Goal: Task Accomplishment & Management: Manage account settings

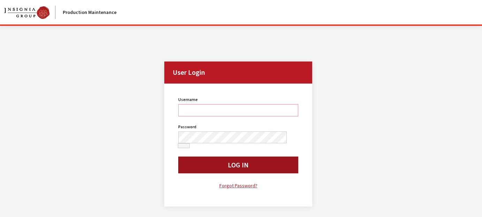
type input "rschmidt"
click at [245, 159] on button "Log In" at bounding box center [238, 164] width 120 height 17
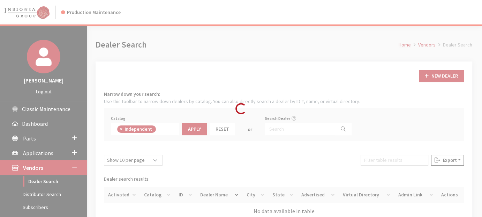
scroll to position [49, 0]
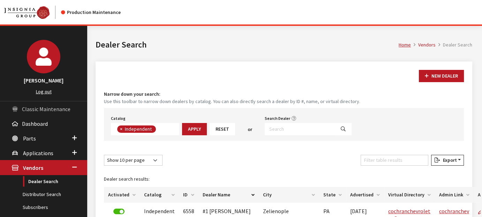
click at [46, 105] on span "Classic Maintenance" at bounding box center [46, 108] width 48 height 7
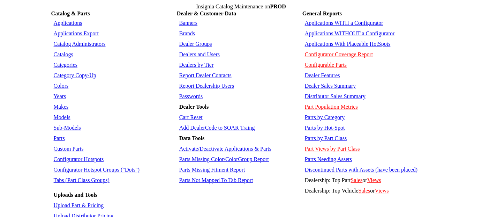
click at [193, 41] on link "Dealer Groups" at bounding box center [195, 44] width 33 height 6
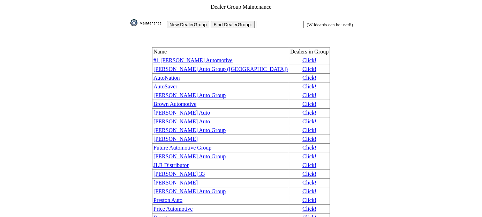
click at [185, 21] on input "New DealerGroup" at bounding box center [188, 24] width 43 height 7
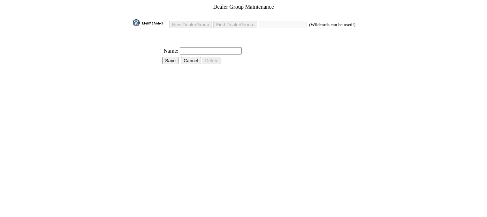
click at [197, 47] on input "text" at bounding box center [211, 50] width 62 height 7
type input "Gallatin AG"
click at [173, 57] on input "Save" at bounding box center [170, 60] width 16 height 7
click at [141, 19] on img at bounding box center [150, 22] width 35 height 7
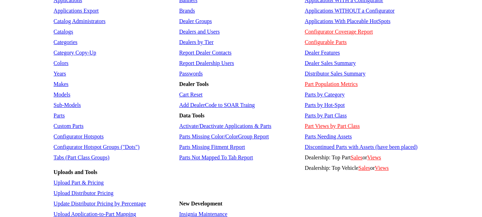
scroll to position [42, 0]
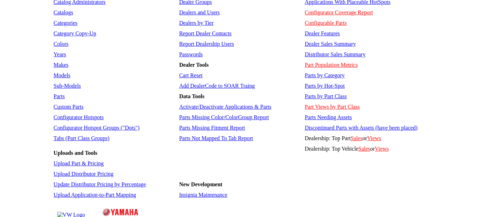
click at [200, 191] on link "Insignia Maintenance" at bounding box center [203, 194] width 48 height 6
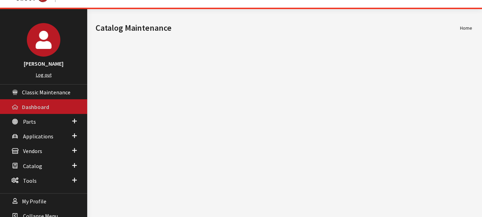
scroll to position [26, 0]
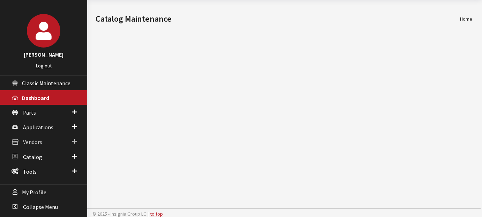
click at [37, 140] on span "Vendors" at bounding box center [32, 141] width 19 height 7
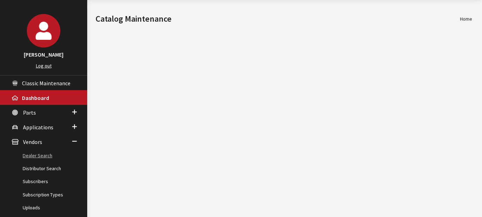
click at [36, 151] on link "Dealer Search" at bounding box center [43, 155] width 87 height 13
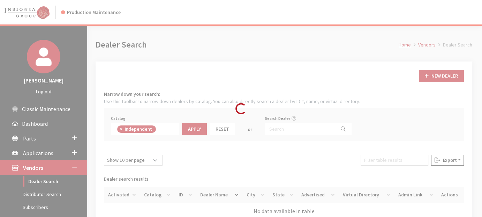
scroll to position [49, 0]
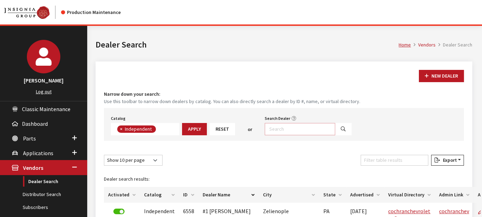
click at [281, 127] on input "Search Dealer" at bounding box center [300, 129] width 70 height 12
type input "gallatin"
click at [341, 127] on icon "Search" at bounding box center [343, 129] width 5 height 5
select select
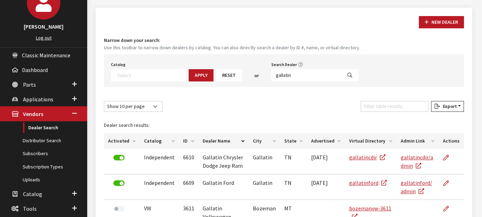
scroll to position [70, 0]
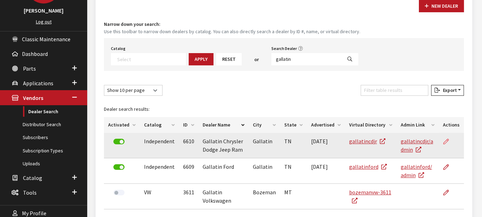
click at [448, 137] on link at bounding box center [449, 140] width 12 height 17
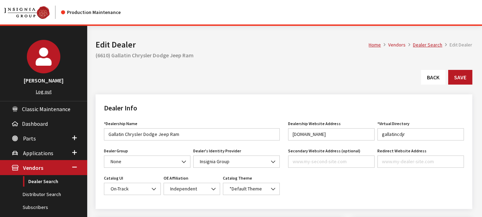
type input "499.00"
click at [180, 159] on span at bounding box center [184, 161] width 12 height 12
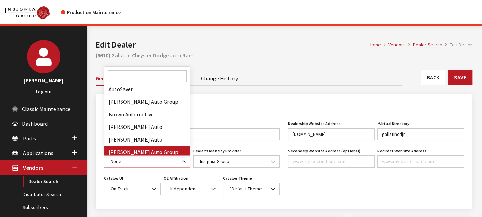
scroll to position [105, 0]
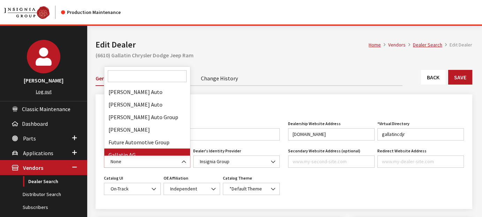
select select "33"
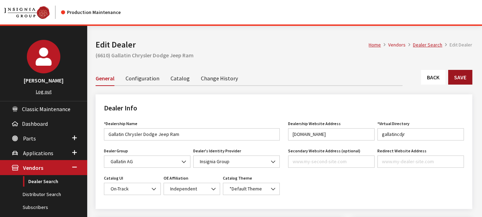
click at [462, 77] on button "Save" at bounding box center [460, 77] width 24 height 15
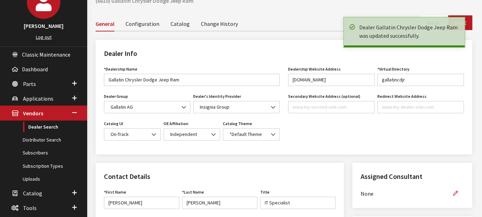
scroll to position [105, 0]
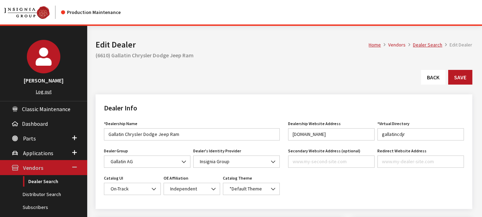
type input "499.00"
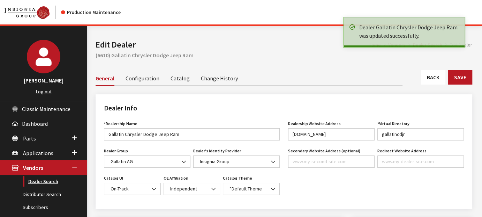
click at [46, 178] on link "Dealer Search" at bounding box center [43, 181] width 87 height 13
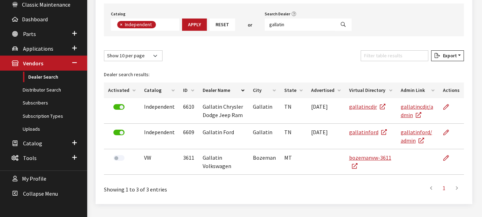
scroll to position [105, 0]
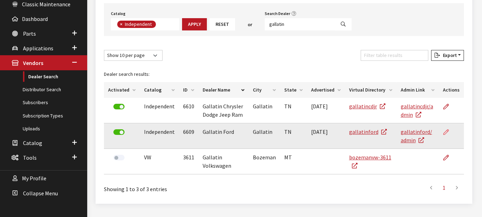
click at [449, 130] on icon at bounding box center [446, 132] width 6 height 6
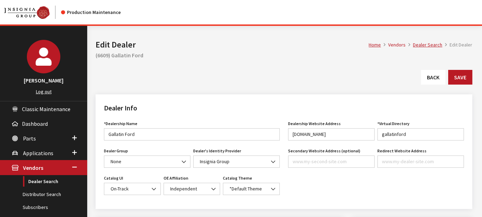
type input "499.00"
click at [168, 158] on span "None" at bounding box center [146, 161] width 77 height 7
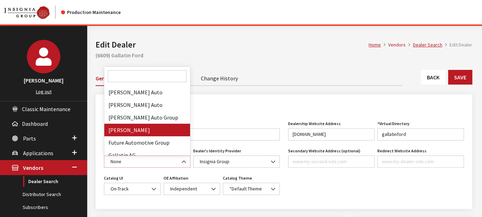
scroll to position [105, 0]
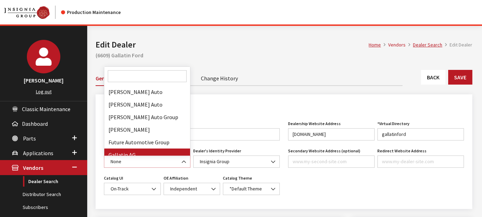
select select "33"
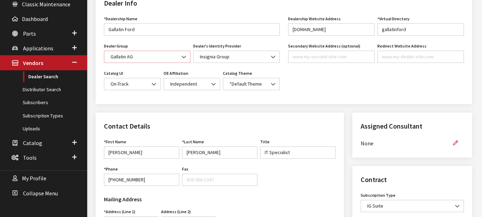
scroll to position [0, 0]
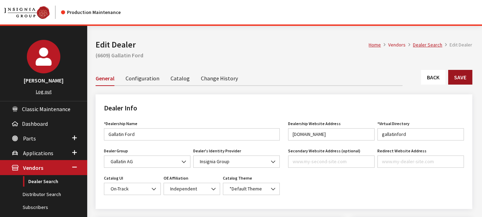
click at [456, 78] on button "Save" at bounding box center [460, 77] width 24 height 15
